Goal: Information Seeking & Learning: Learn about a topic

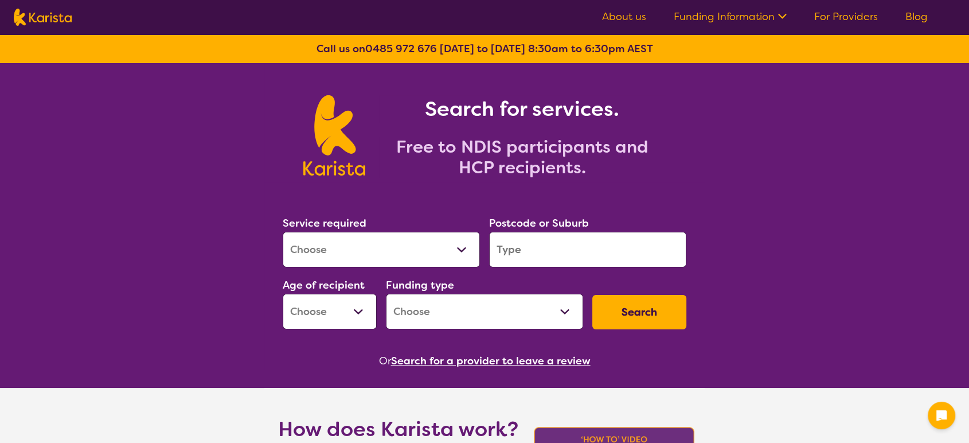
click at [459, 254] on select "Allied Health Assistant Assessment ([MEDICAL_DATA] or [MEDICAL_DATA]) Behaviour…" at bounding box center [381, 250] width 197 height 36
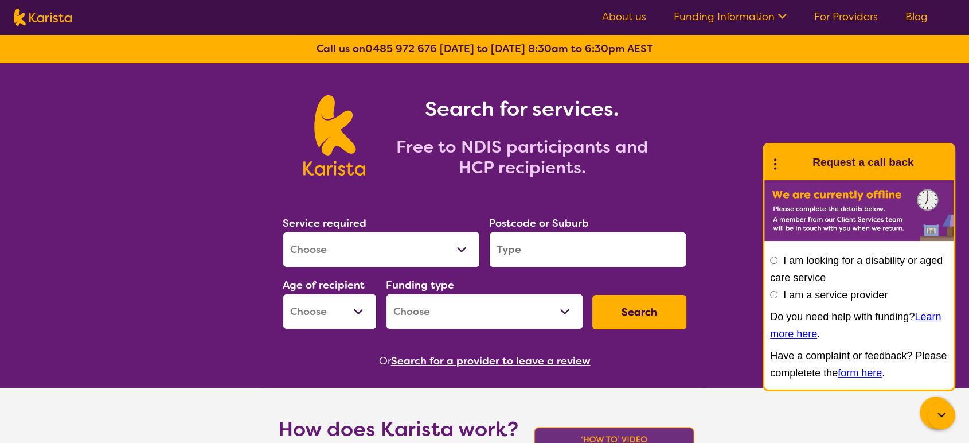
select select "Speech therapy"
click at [283, 235] on select "Allied Health Assistant Assessment ([MEDICAL_DATA] or [MEDICAL_DATA]) Behaviour…" at bounding box center [381, 250] width 197 height 36
click at [536, 256] on input "search" at bounding box center [587, 250] width 197 height 36
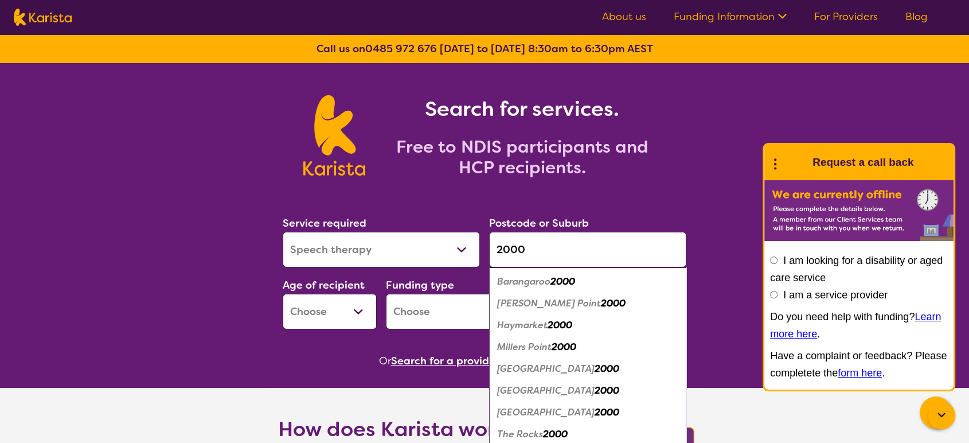
type input "2000"
click at [528, 396] on em "[GEOGRAPHIC_DATA]" at bounding box center [545, 390] width 97 height 12
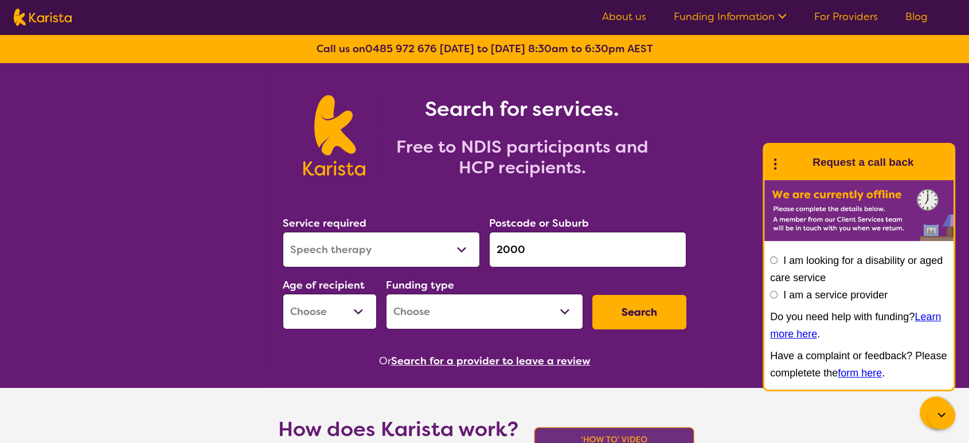
click at [643, 318] on button "Search" at bounding box center [639, 312] width 94 height 34
click at [363, 317] on select "Early Childhood - 0 to 9 Child - 10 to 11 Adolescent - 12 to 17 Adult - 18 to 6…" at bounding box center [330, 312] width 94 height 36
select select "EC"
click at [283, 299] on select "Early Childhood - 0 to 9 Child - 10 to 11 Adolescent - 12 to 17 Adult - 18 to 6…" at bounding box center [330, 312] width 94 height 36
click at [560, 317] on select "Home Care Package (HCP) National Disability Insurance Scheme (NDIS) I don't know" at bounding box center [484, 312] width 197 height 36
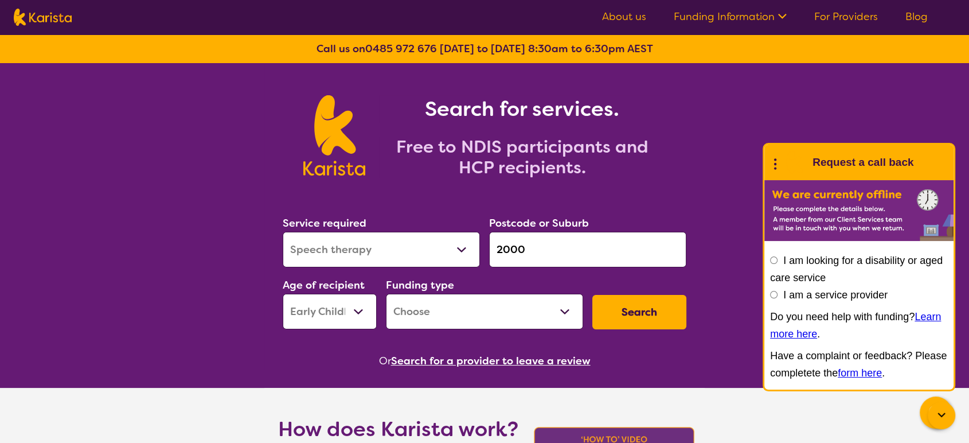
select select "NDIS"
click at [387, 299] on select "Home Care Package (HCP) National Disability Insurance Scheme (NDIS) I don't know" at bounding box center [484, 312] width 197 height 36
click at [643, 329] on button "Search" at bounding box center [639, 312] width 94 height 34
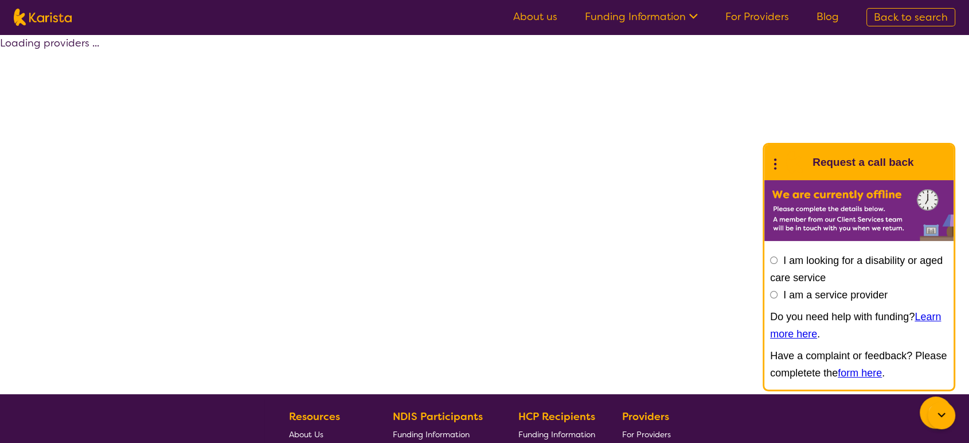
select select "by_score"
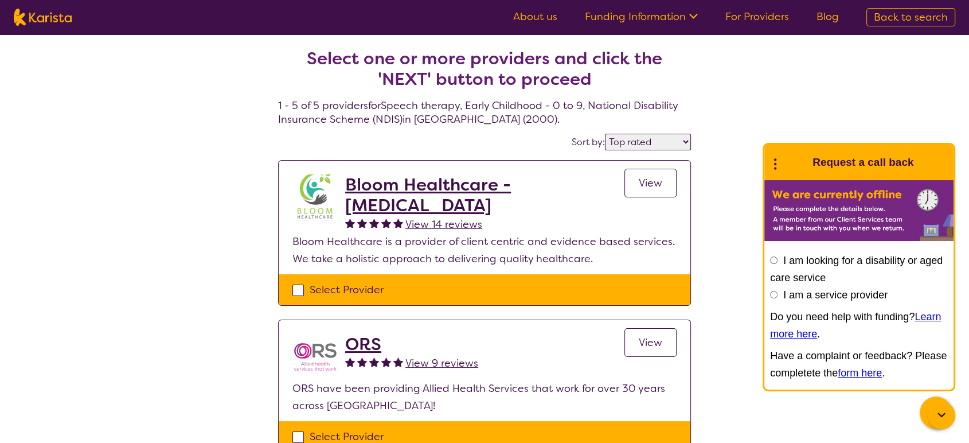
click at [46, 26] on img at bounding box center [43, 17] width 58 height 17
select select "Speech therapy"
select select "EC"
select select "NDIS"
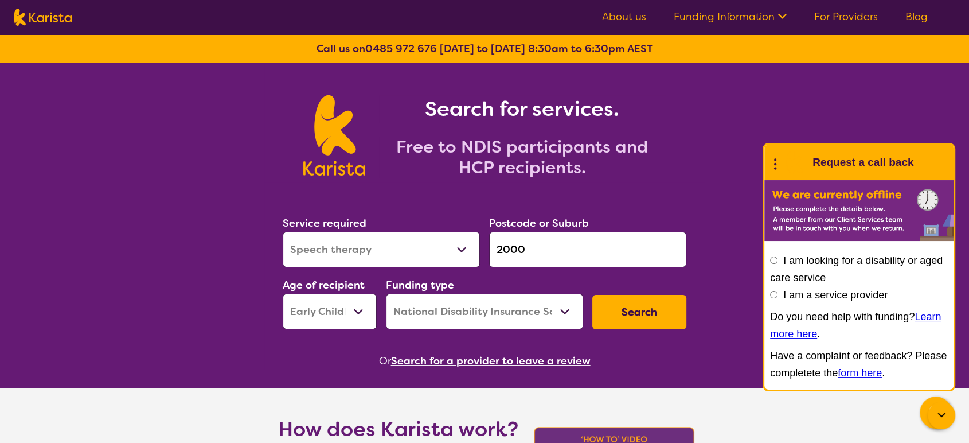
click at [457, 257] on select "Allied Health Assistant Assessment ([MEDICAL_DATA] or [MEDICAL_DATA]) Behaviour…" at bounding box center [381, 250] width 197 height 36
click at [283, 235] on select "Allied Health Assistant Assessment ([MEDICAL_DATA] or [MEDICAL_DATA]) Behaviour…" at bounding box center [381, 250] width 197 height 36
click at [462, 250] on select "Allied Health Assistant Assessment ([MEDICAL_DATA] or [MEDICAL_DATA]) Behaviour…" at bounding box center [381, 250] width 197 height 36
click at [283, 235] on select "Allied Health Assistant Assessment ([MEDICAL_DATA] or [MEDICAL_DATA]) Behaviour…" at bounding box center [381, 250] width 197 height 36
click at [462, 255] on select "Allied Health Assistant Assessment ([MEDICAL_DATA] or [MEDICAL_DATA]) Behaviour…" at bounding box center [381, 250] width 197 height 36
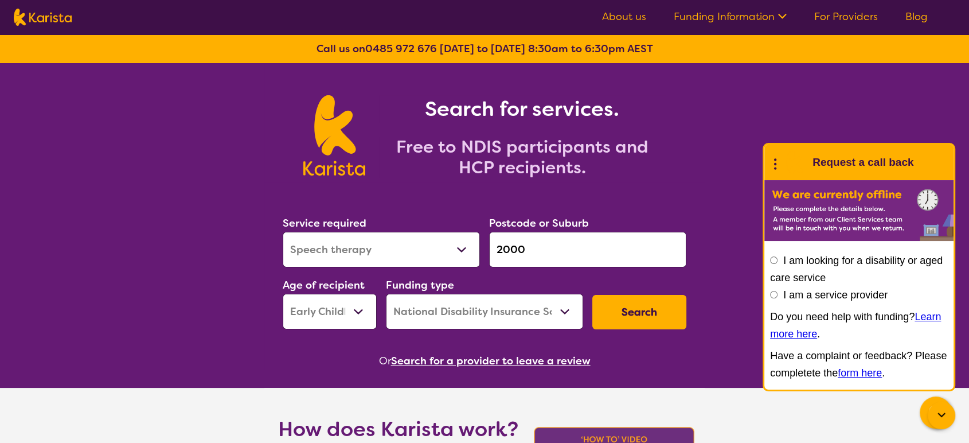
select select "Speech therapy"
click at [283, 235] on select "Allied Health Assistant Assessment ([MEDICAL_DATA] or [MEDICAL_DATA]) Behaviour…" at bounding box center [381, 250] width 197 height 36
click at [360, 315] on select "Early Childhood - 0 to 9 Child - 10 to 11 Adolescent - 12 to 17 Adult - 18 to 6…" at bounding box center [330, 312] width 94 height 36
click at [283, 299] on select "Early Childhood - 0 to 9 Child - 10 to 11 Adolescent - 12 to 17 Adult - 18 to 6…" at bounding box center [330, 312] width 94 height 36
click at [564, 315] on select "Home Care Package (HCP) National Disability Insurance Scheme (NDIS) I don't know" at bounding box center [484, 312] width 197 height 36
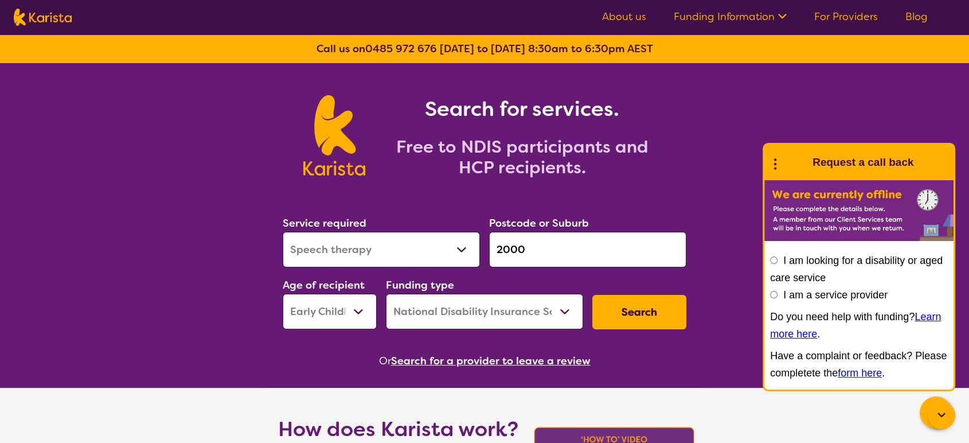
click at [387, 299] on select "Home Care Package (HCP) National Disability Insurance Scheme (NDIS) I don't know" at bounding box center [484, 312] width 197 height 36
click at [638, 327] on button "Search" at bounding box center [639, 312] width 94 height 34
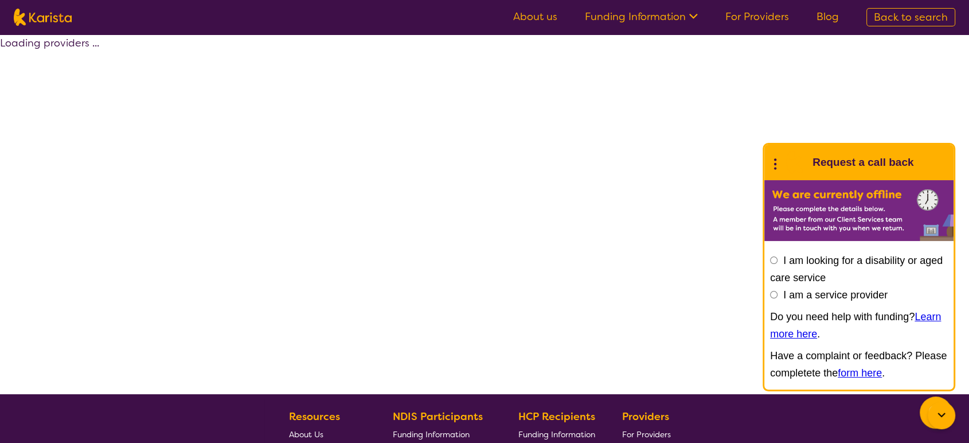
select select "by_score"
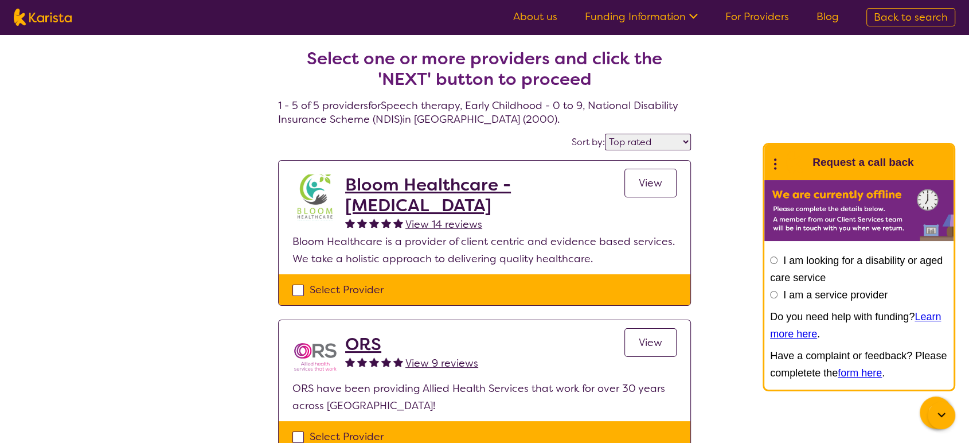
select select "Speech therapy"
select select "EC"
select select "NDIS"
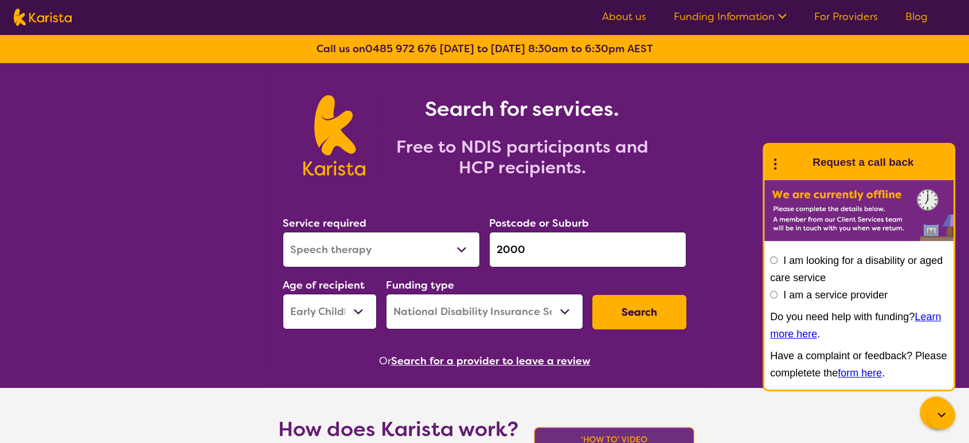
drag, startPoint x: 537, startPoint y: 252, endPoint x: 443, endPoint y: 236, distance: 96.1
click at [443, 236] on div "Service required Allied Health Assistant Assessment ([MEDICAL_DATA] or [MEDICAL…" at bounding box center [484, 272] width 413 height 124
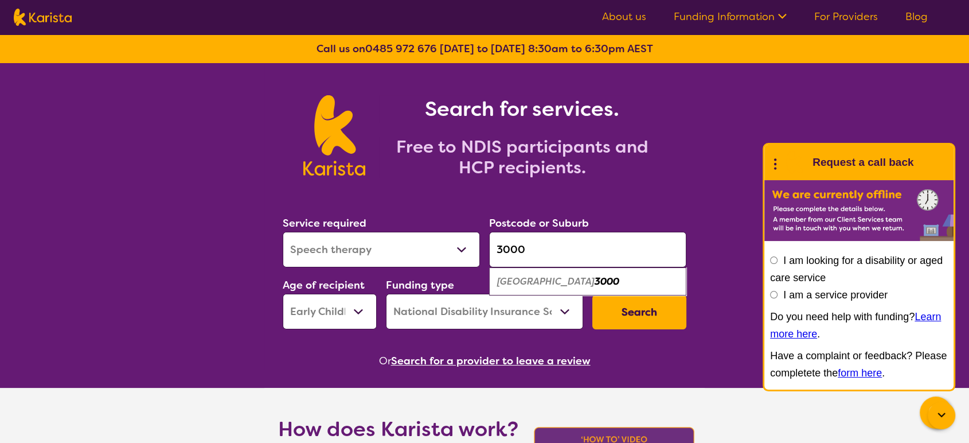
type input "3000"
click at [559, 287] on em "[GEOGRAPHIC_DATA]" at bounding box center [545, 281] width 97 height 12
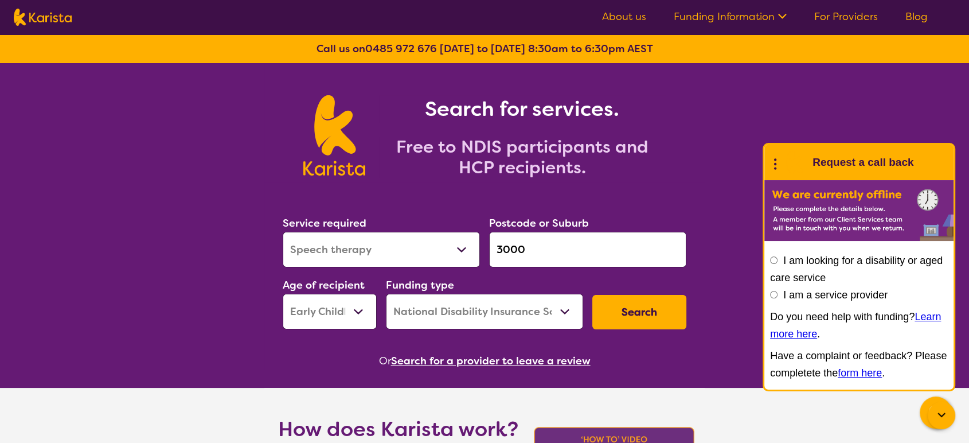
click at [619, 325] on button "Search" at bounding box center [639, 312] width 94 height 34
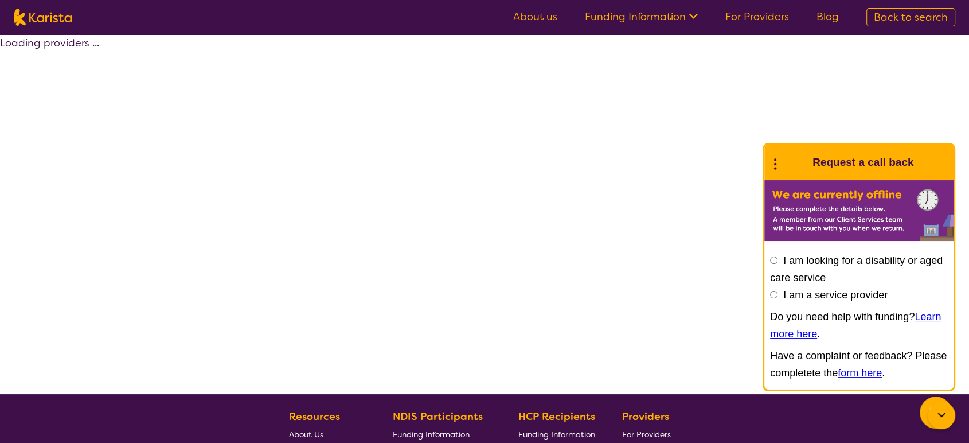
select select "by_score"
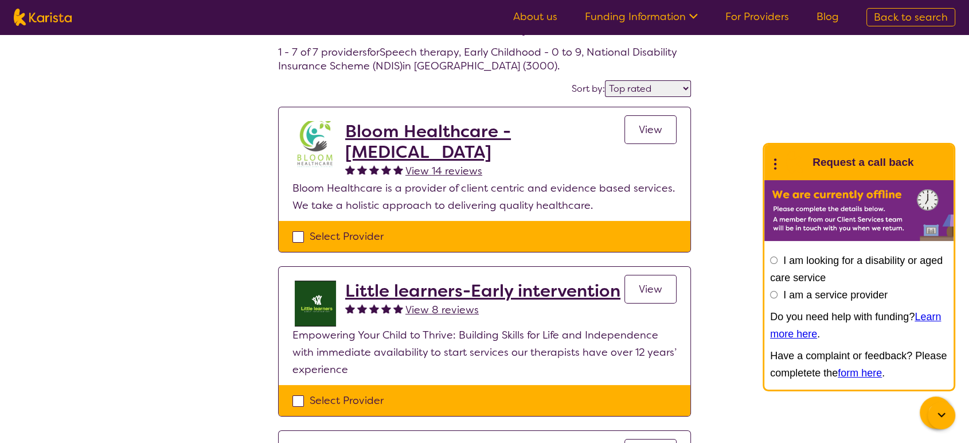
scroll to position [45, 0]
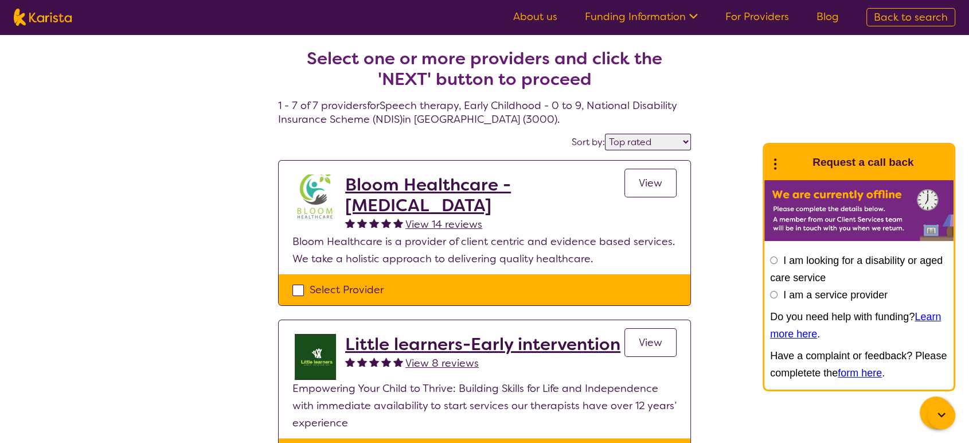
select select "Speech therapy"
select select "EC"
select select "NDIS"
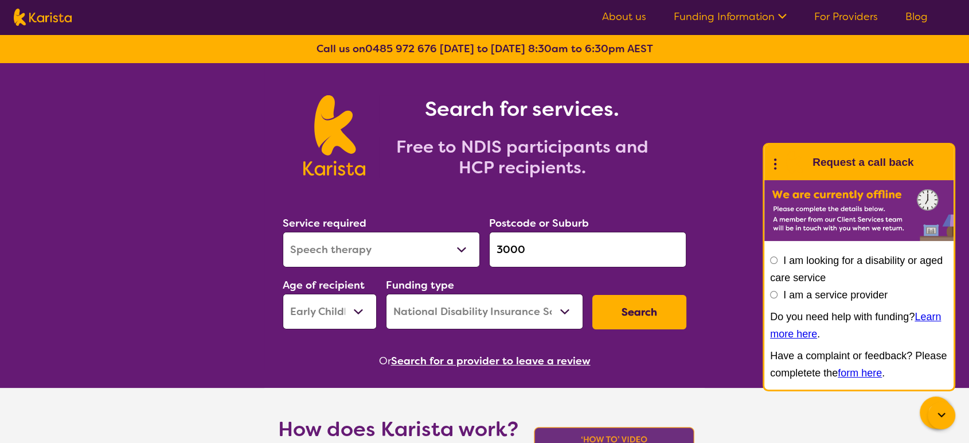
click at [544, 258] on input "3000" at bounding box center [587, 250] width 197 height 36
drag, startPoint x: 544, startPoint y: 258, endPoint x: 454, endPoint y: 258, distance: 90.6
click at [454, 258] on div "Service required Allied Health Assistant Assessment ([MEDICAL_DATA] or [MEDICAL…" at bounding box center [484, 272] width 413 height 124
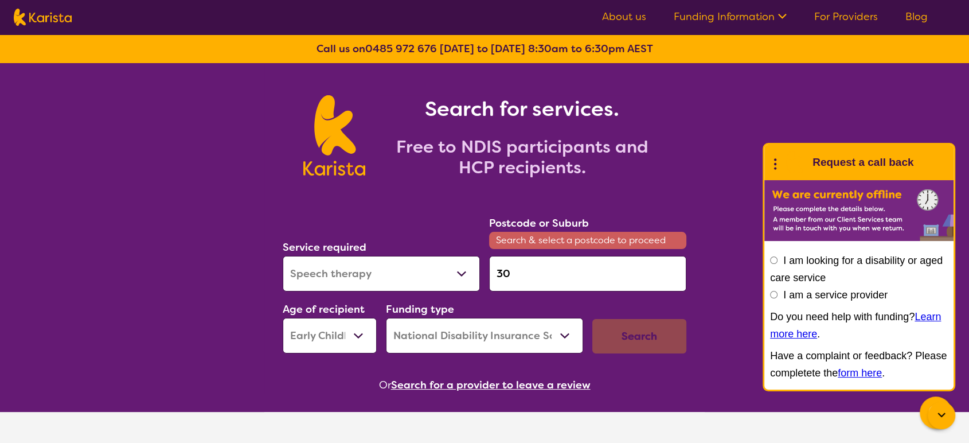
type input "3"
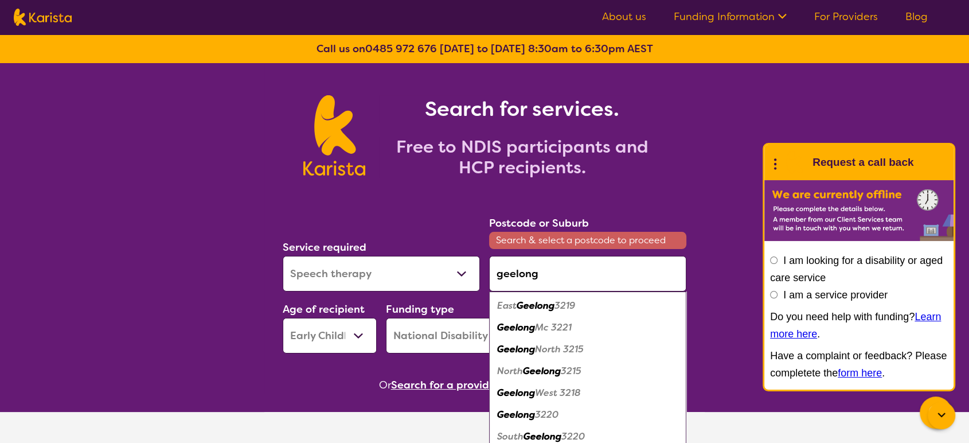
click at [535, 330] on em "Geelong" at bounding box center [516, 327] width 38 height 12
type input "3221"
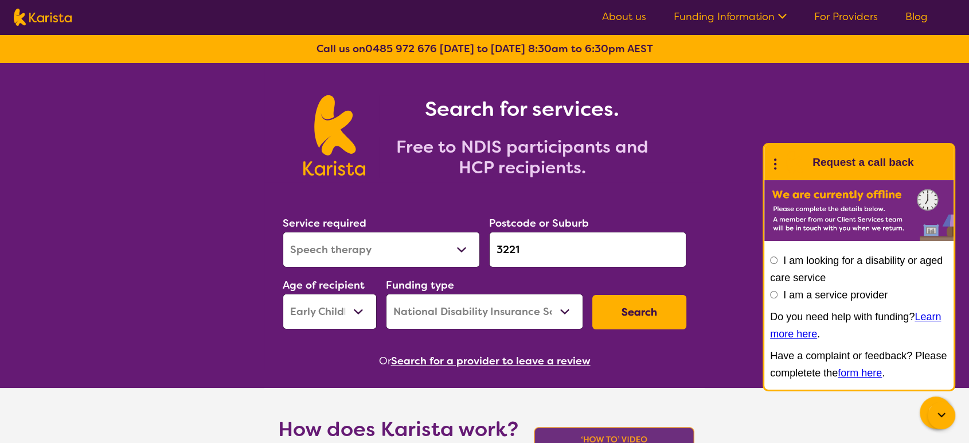
click at [647, 310] on button "Search" at bounding box center [639, 312] width 94 height 34
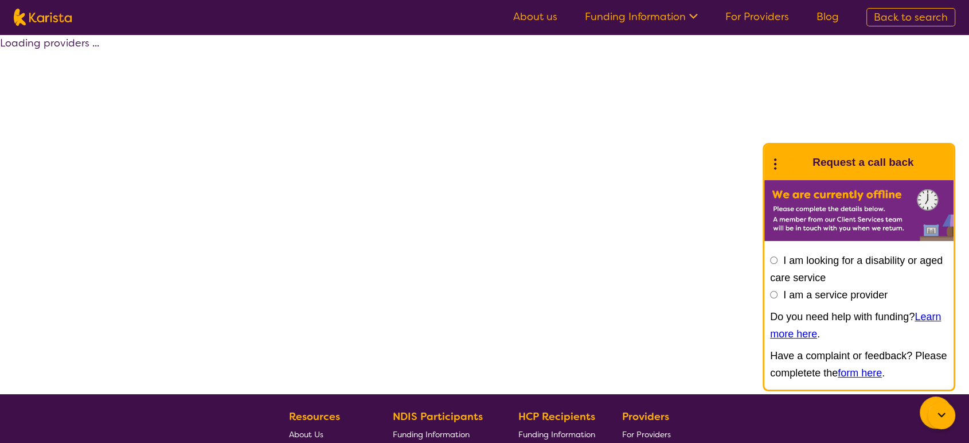
select select "by_score"
